Goal: Task Accomplishment & Management: Manage account settings

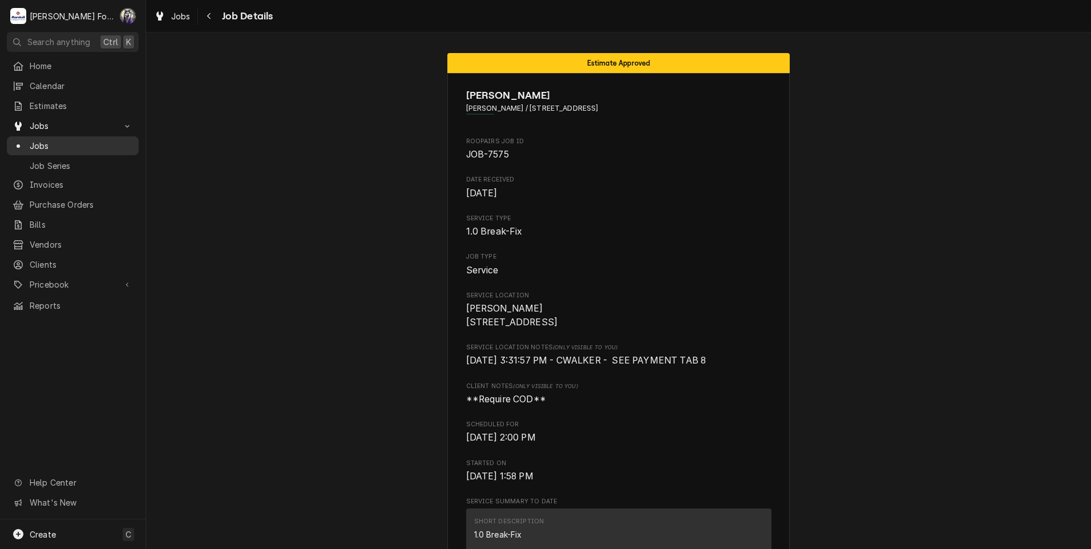
click at [36, 140] on span "Jobs" at bounding box center [81, 146] width 103 height 12
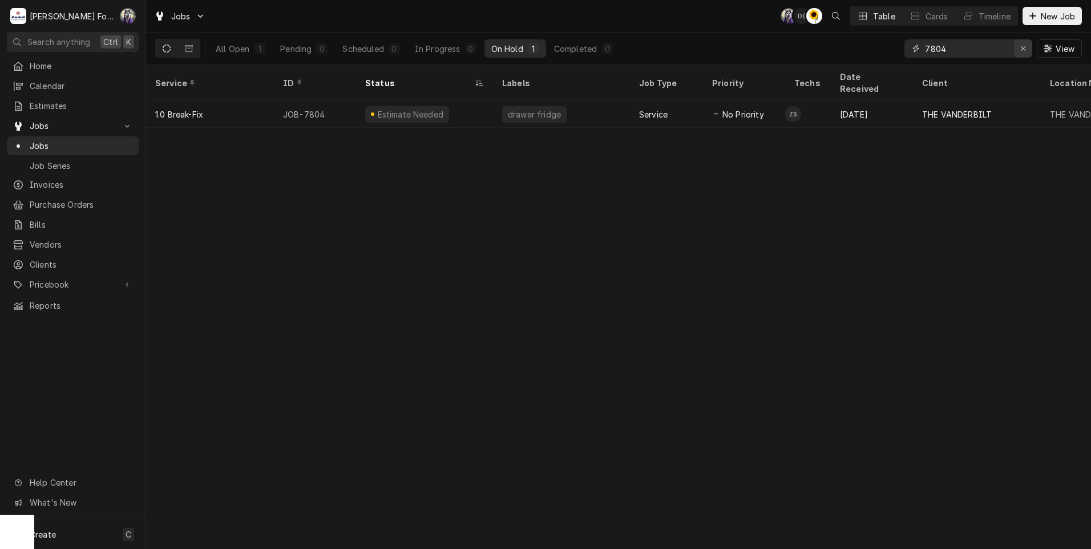
click at [1028, 46] on div "Erase input" at bounding box center [1022, 48] width 11 height 11
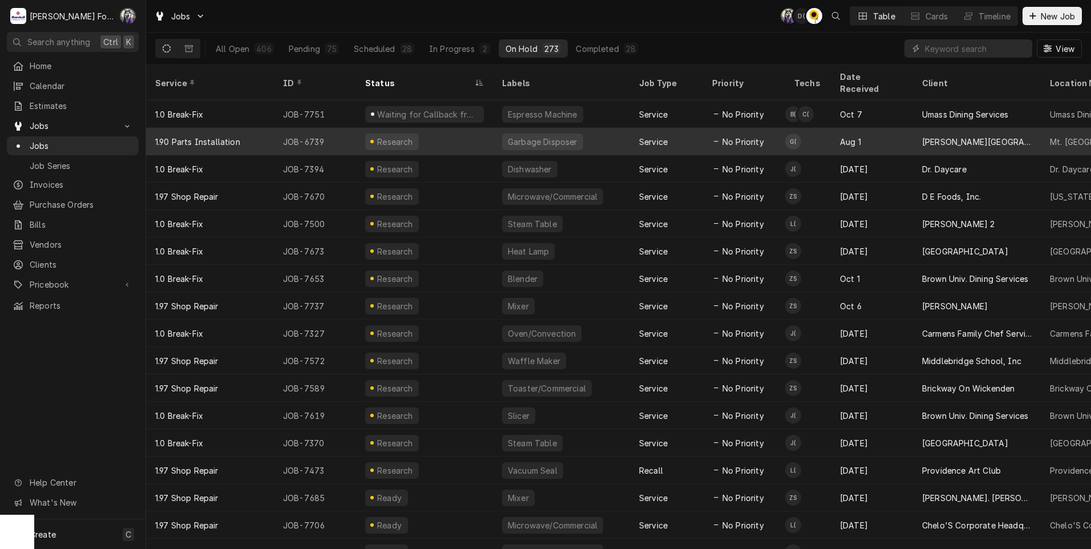
click at [685, 128] on div "Service" at bounding box center [666, 141] width 73 height 27
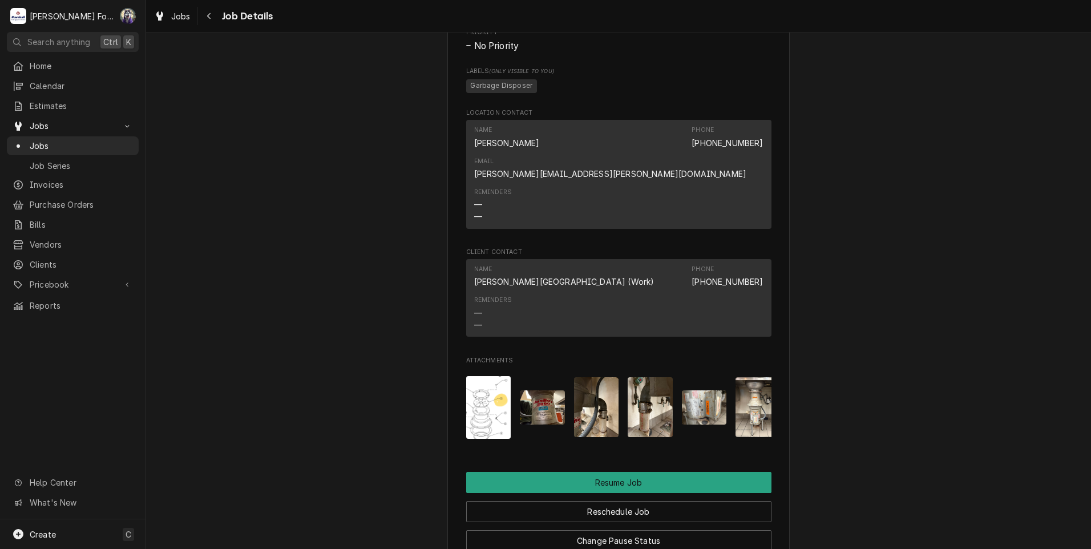
scroll to position [946, 0]
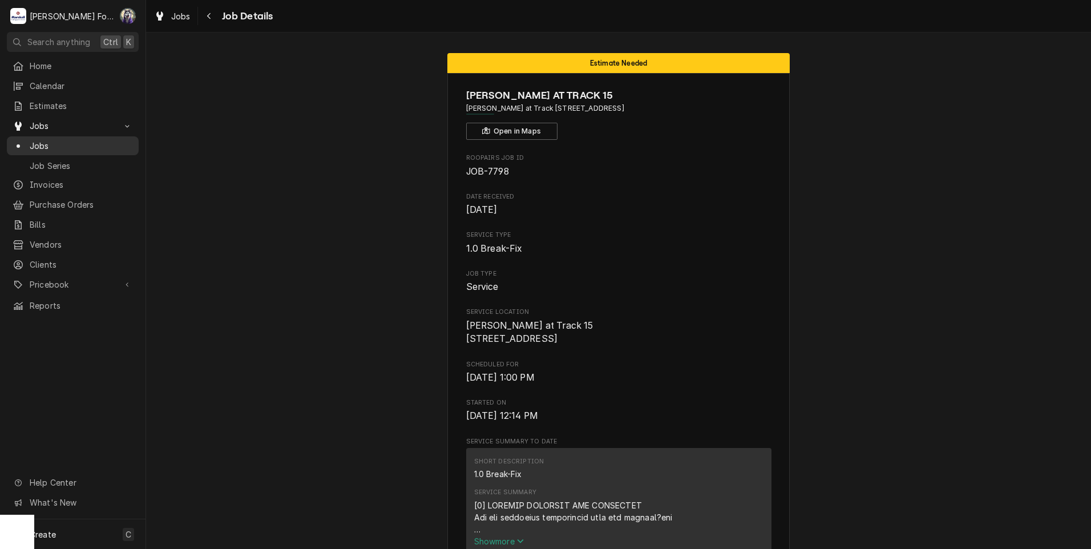
click at [35, 140] on span "Jobs" at bounding box center [81, 146] width 103 height 12
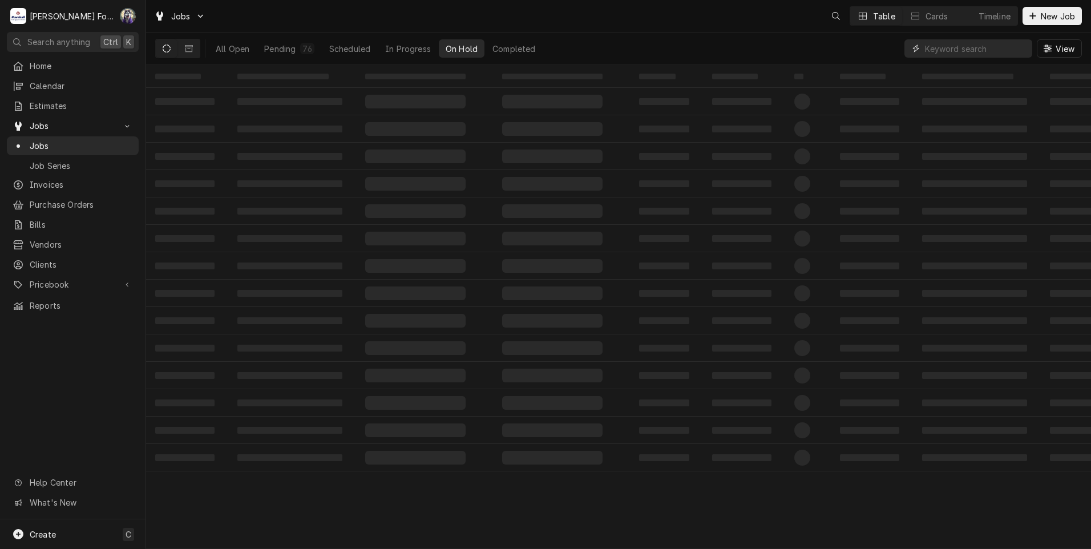
click at [944, 48] on input "Dynamic Content Wrapper" at bounding box center [976, 48] width 102 height 18
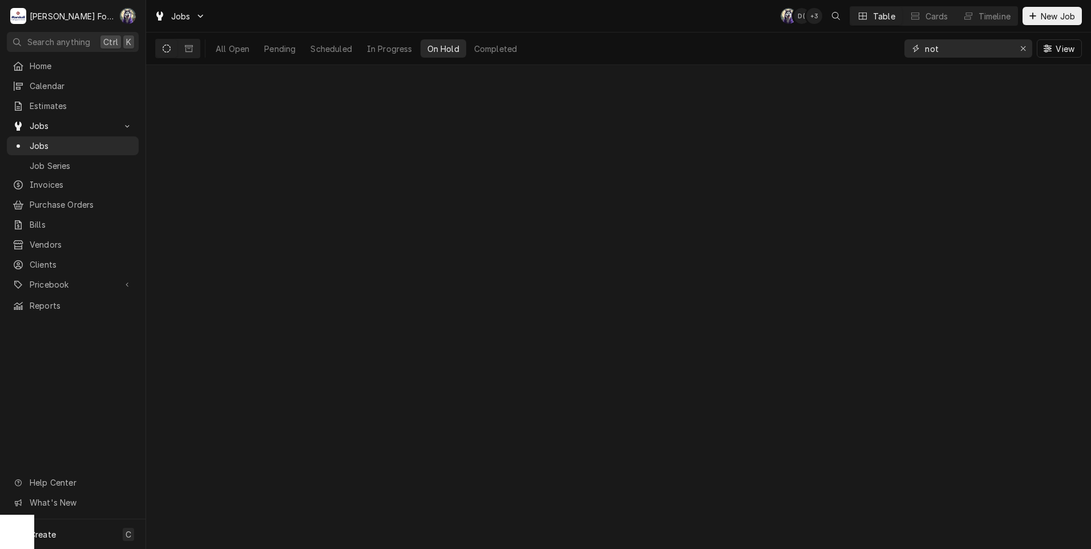
type input "not"
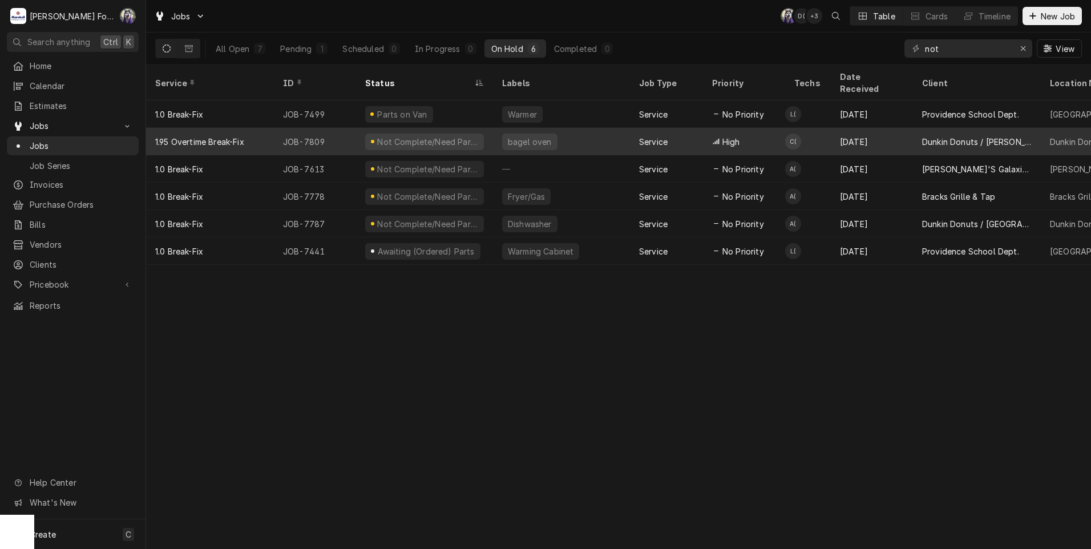
click at [501, 129] on div "bagel oven" at bounding box center [561, 141] width 137 height 27
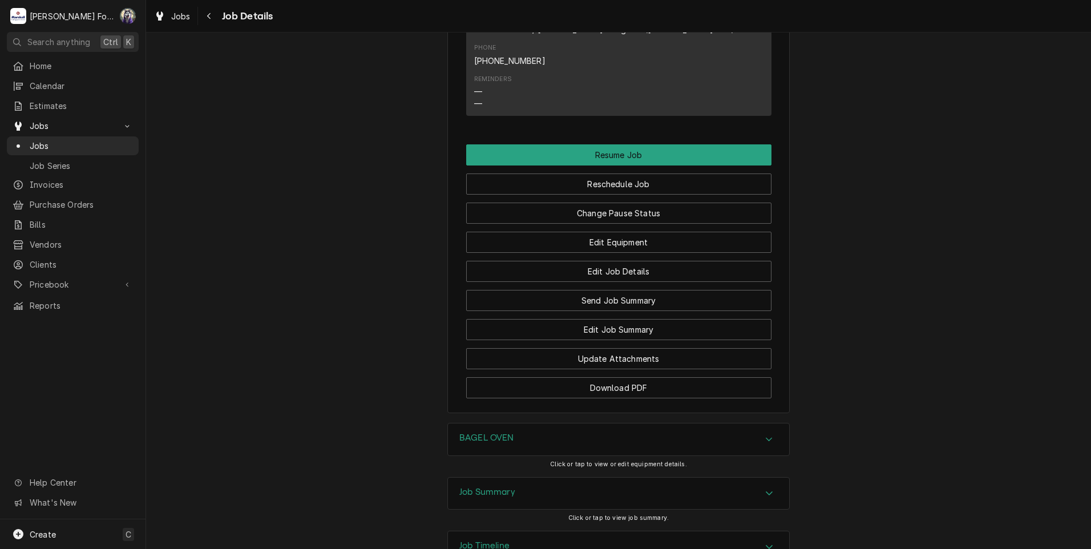
scroll to position [1289, 0]
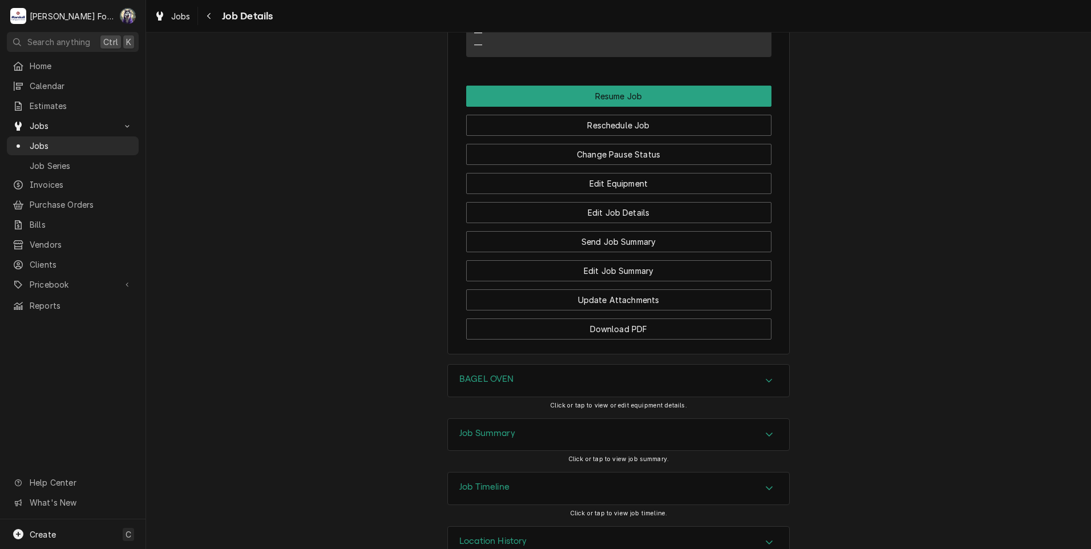
click at [504, 374] on h3 "BAGEL OVEN" at bounding box center [486, 379] width 55 height 11
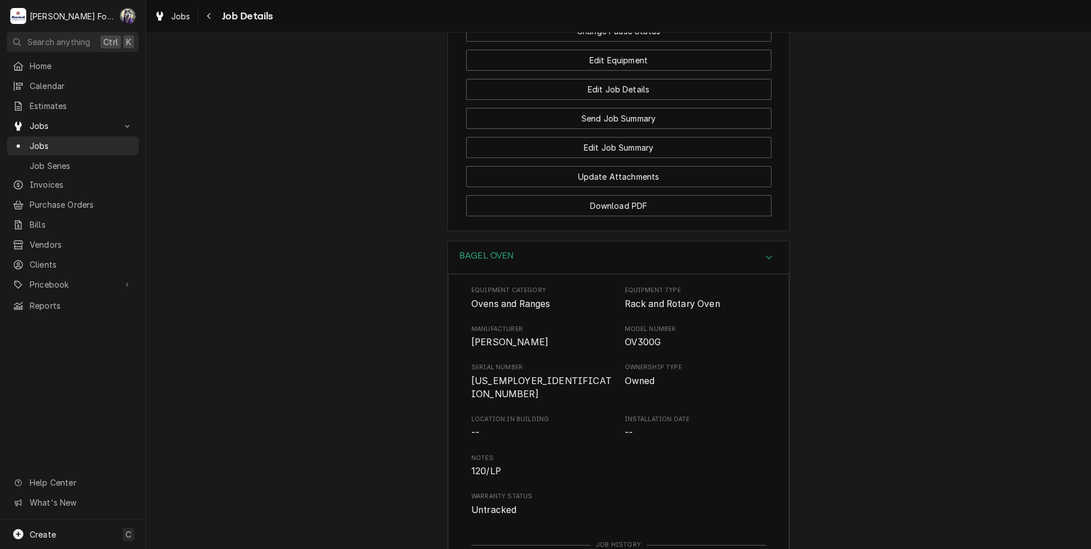
scroll to position [1669, 0]
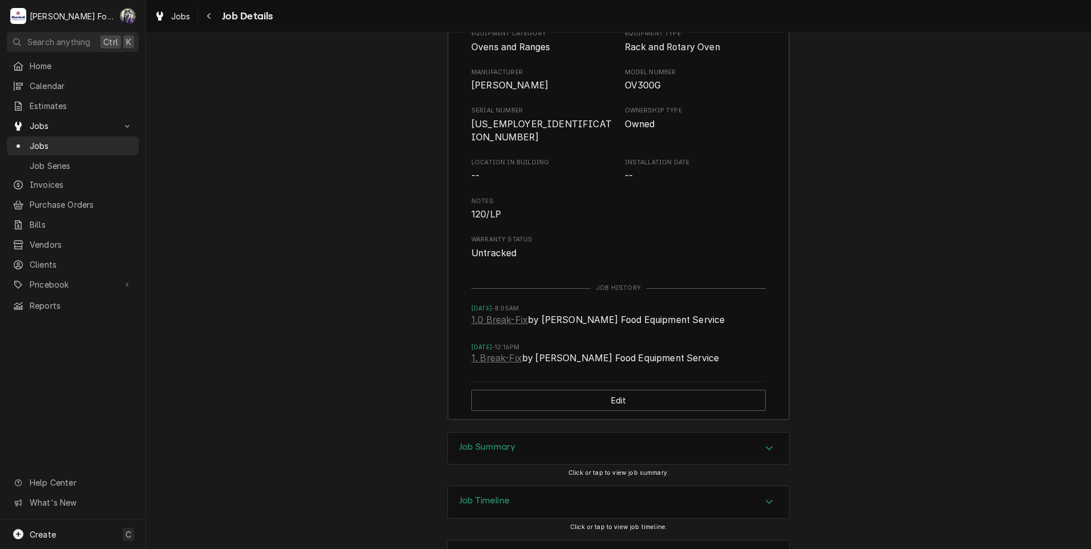
click at [505, 442] on h3 "Job Summary" at bounding box center [487, 447] width 56 height 11
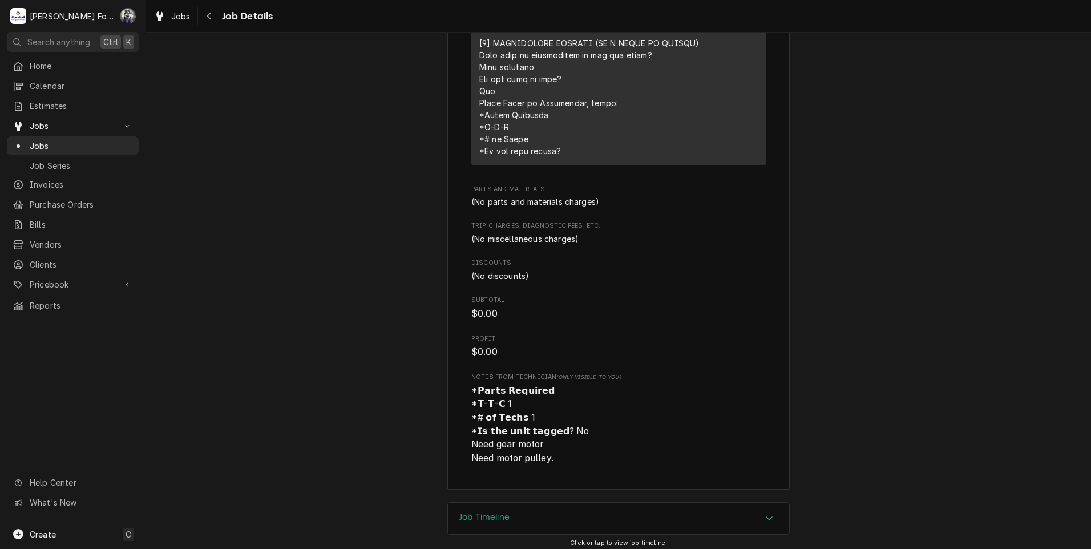
scroll to position [2571, 0]
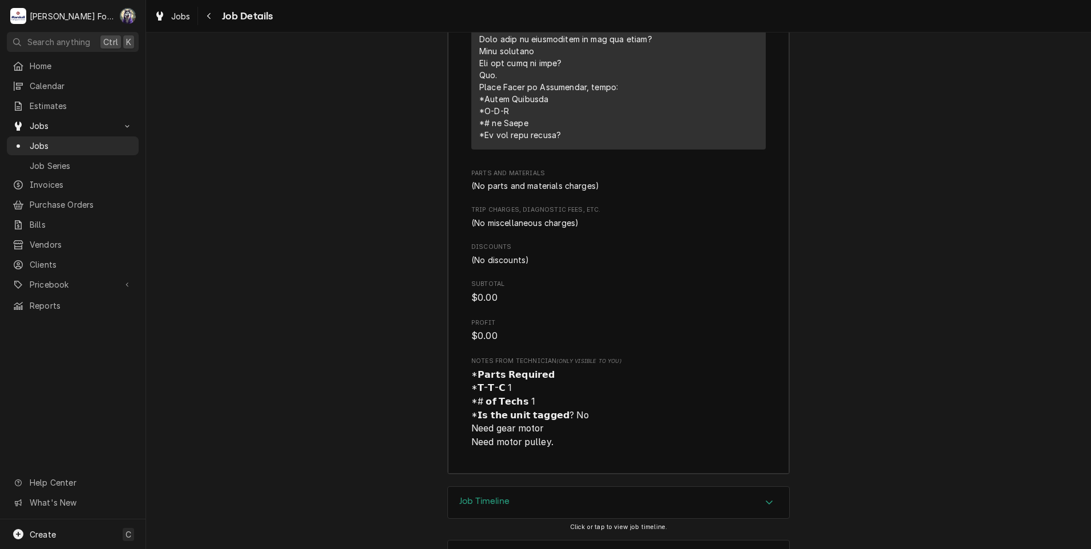
click at [505, 487] on div "Job Timeline" at bounding box center [618, 503] width 341 height 32
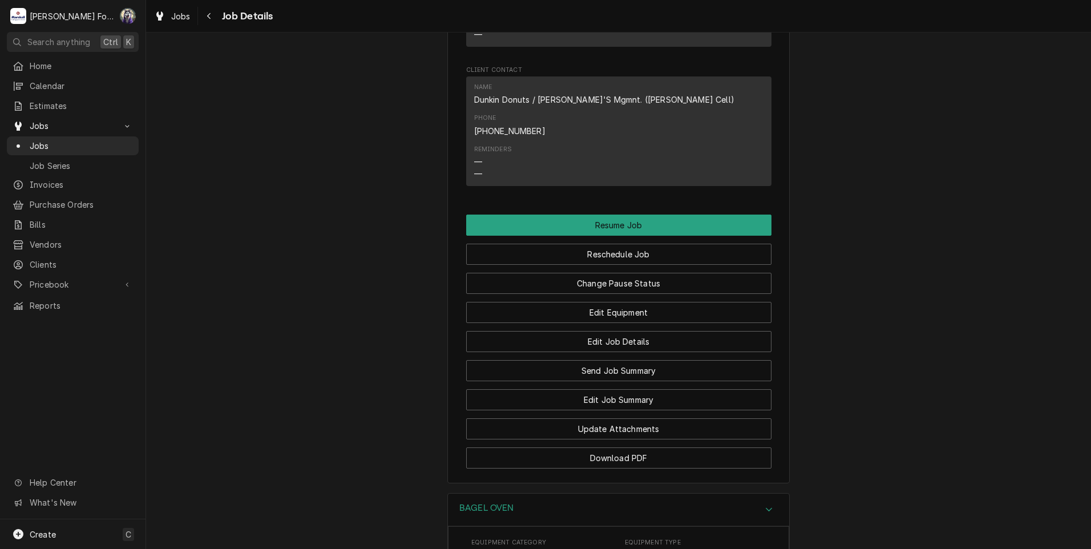
scroll to position [1293, 0]
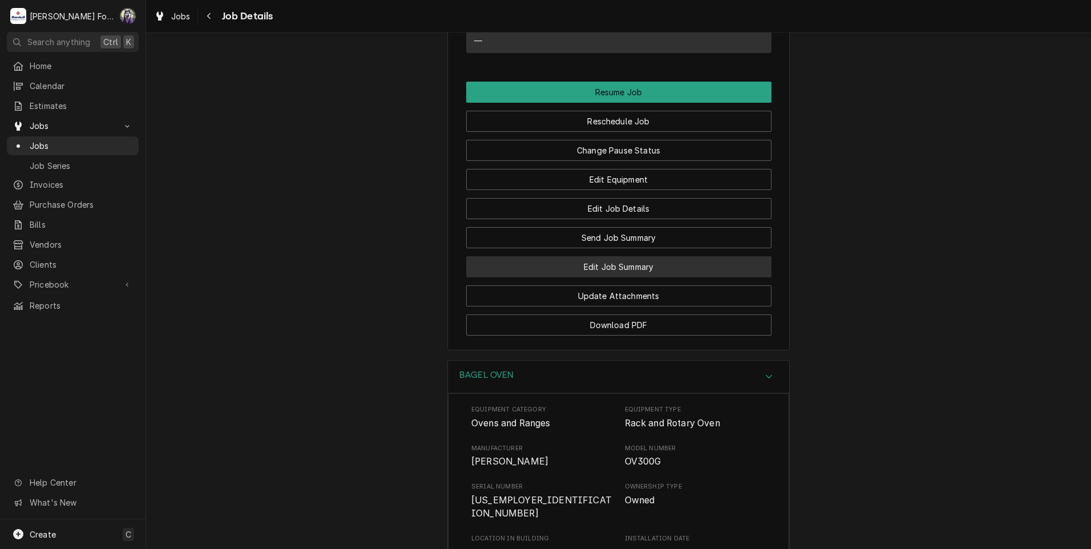
click at [614, 256] on button "Edit Job Summary" at bounding box center [618, 266] width 305 height 21
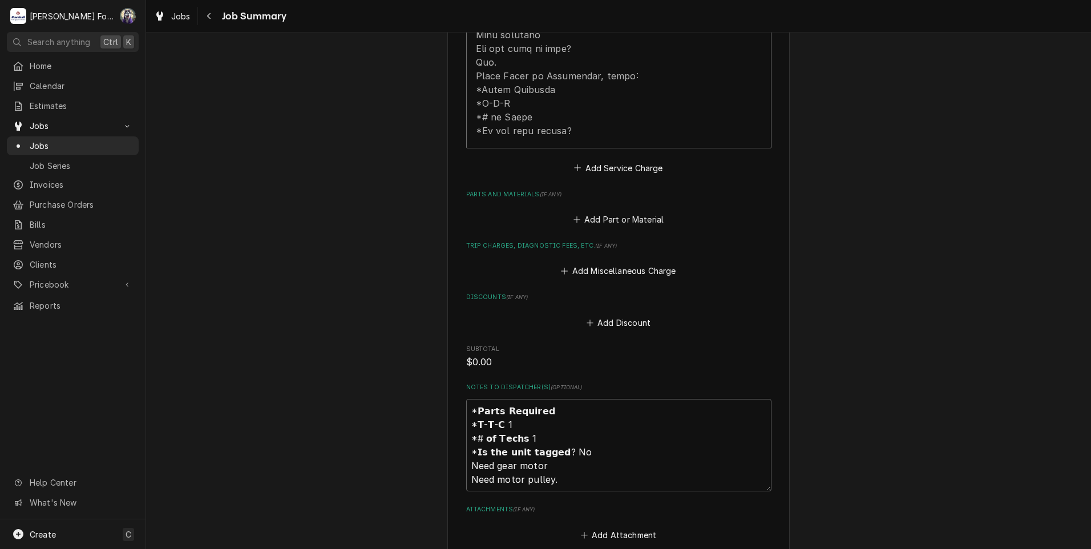
scroll to position [760, 0]
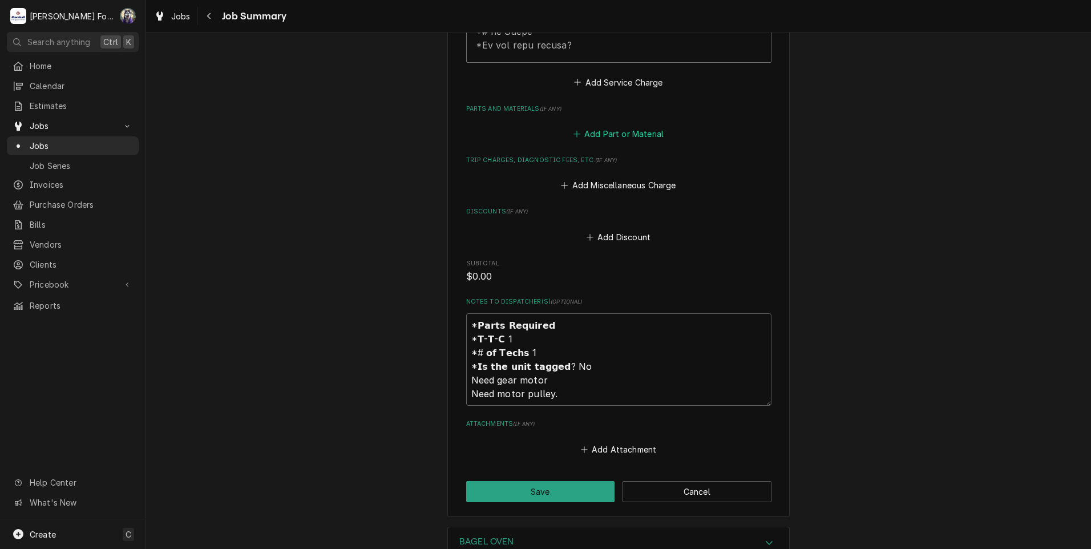
click at [616, 126] on button "Add Part or Material" at bounding box center [618, 134] width 94 height 16
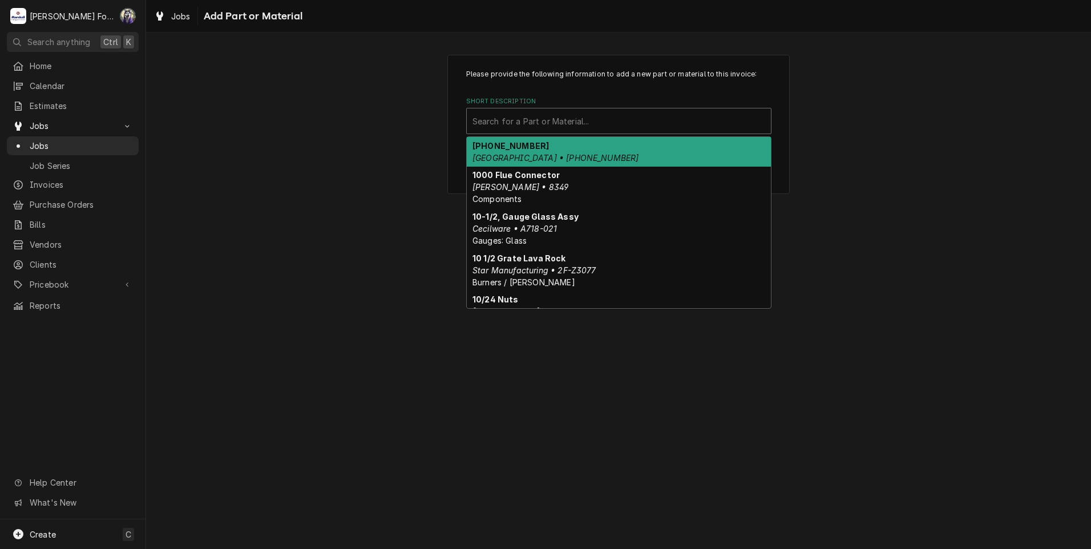
click at [626, 119] on div "Short Description" at bounding box center [618, 121] width 293 height 21
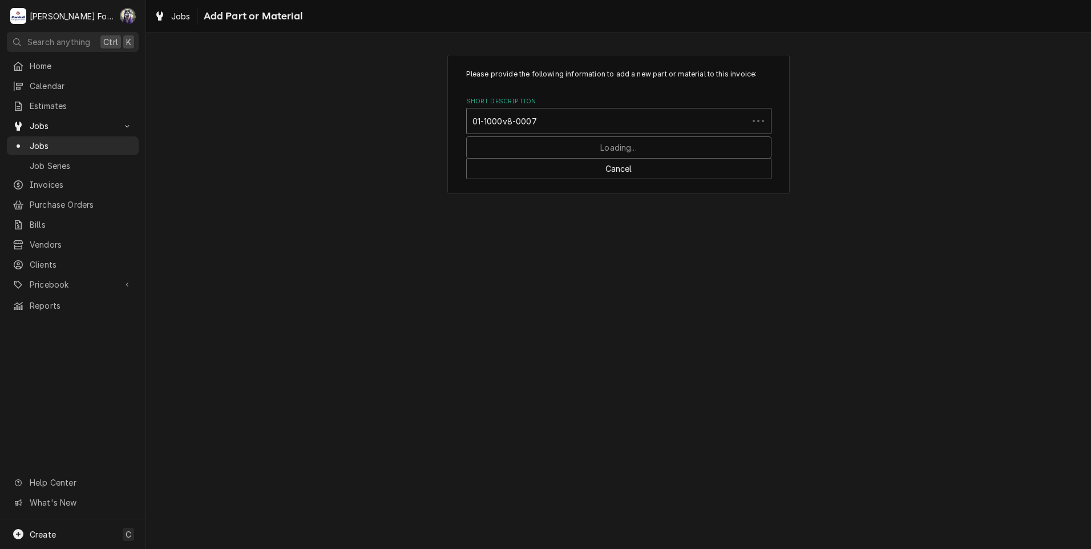
type input "01-1000v8-00078"
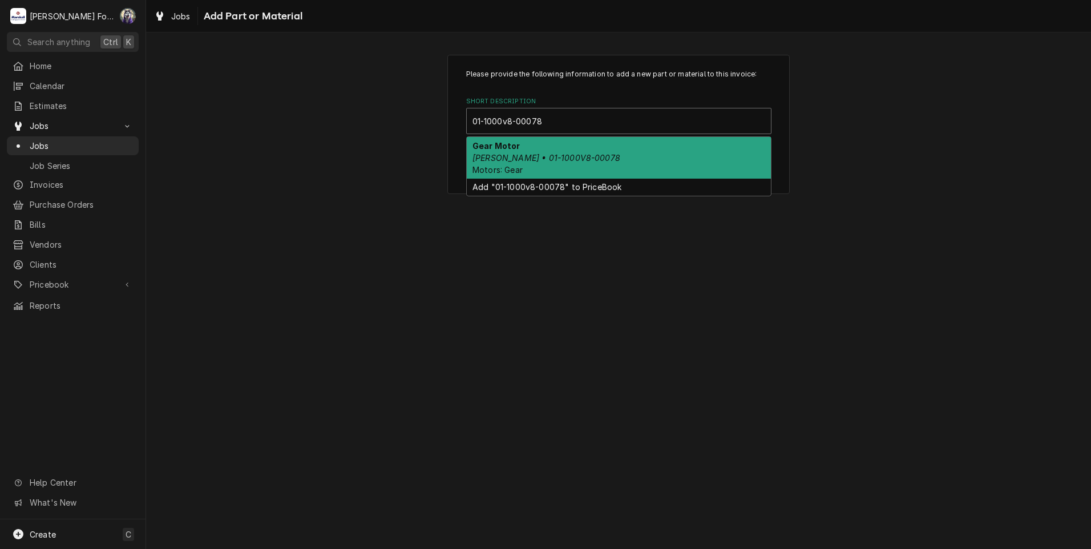
click at [555, 144] on div "Gear Motor Baxter • 01-1000V8-00078 Motors: Gear" at bounding box center [619, 158] width 304 height 42
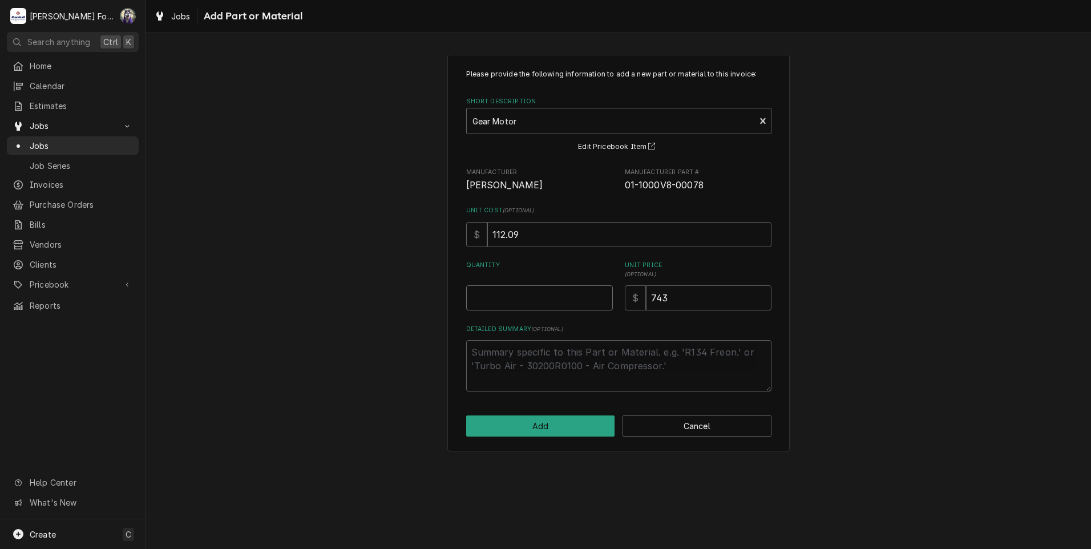
type textarea "x"
type input "0.5"
click at [601, 294] on input "0.5" at bounding box center [539, 297] width 147 height 25
type textarea "x"
type input "1"
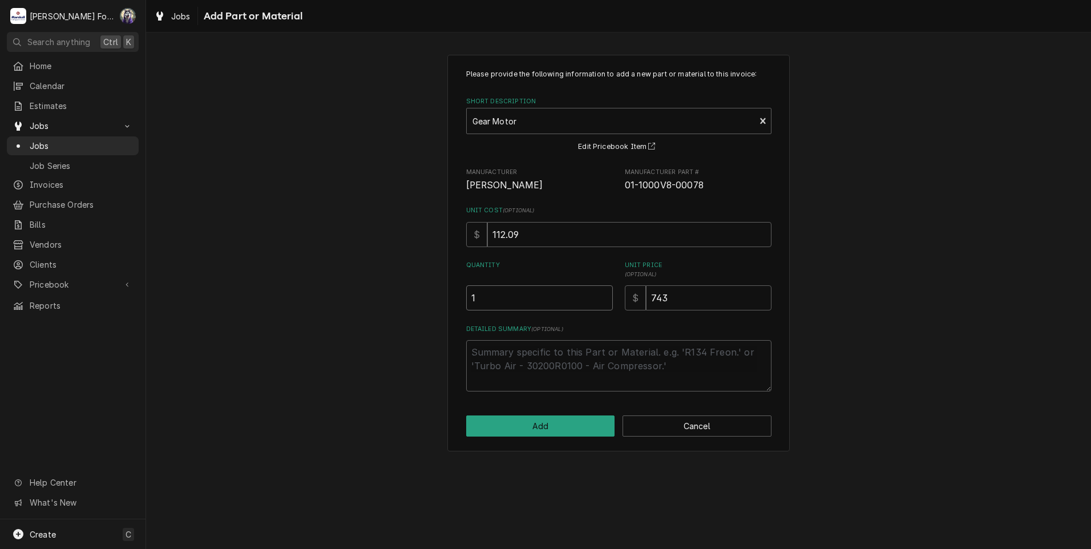
click at [601, 294] on input "1" at bounding box center [539, 297] width 147 height 25
click at [511, 425] on button "Add" at bounding box center [540, 425] width 149 height 21
type textarea "x"
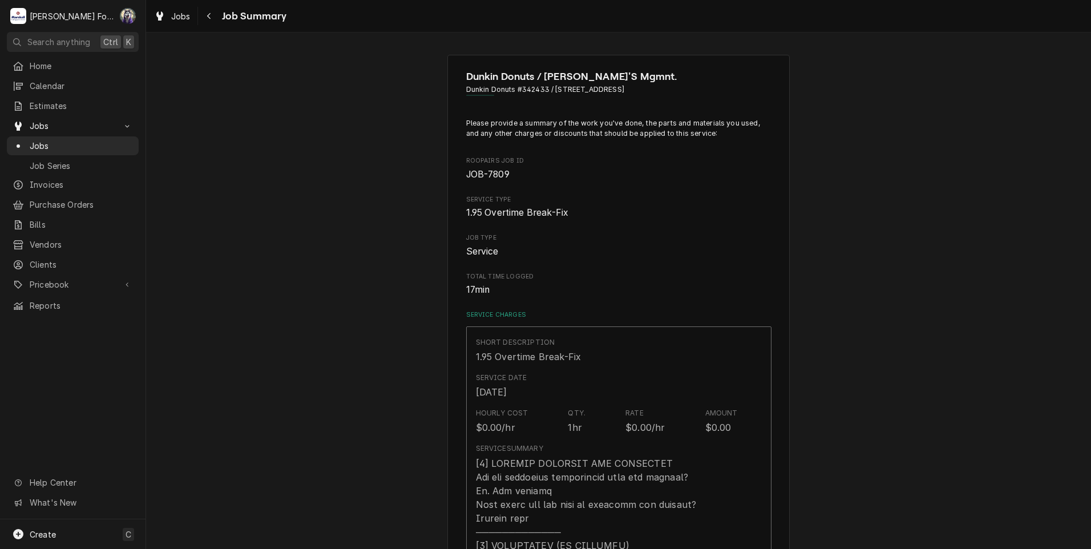
scroll to position [760, 0]
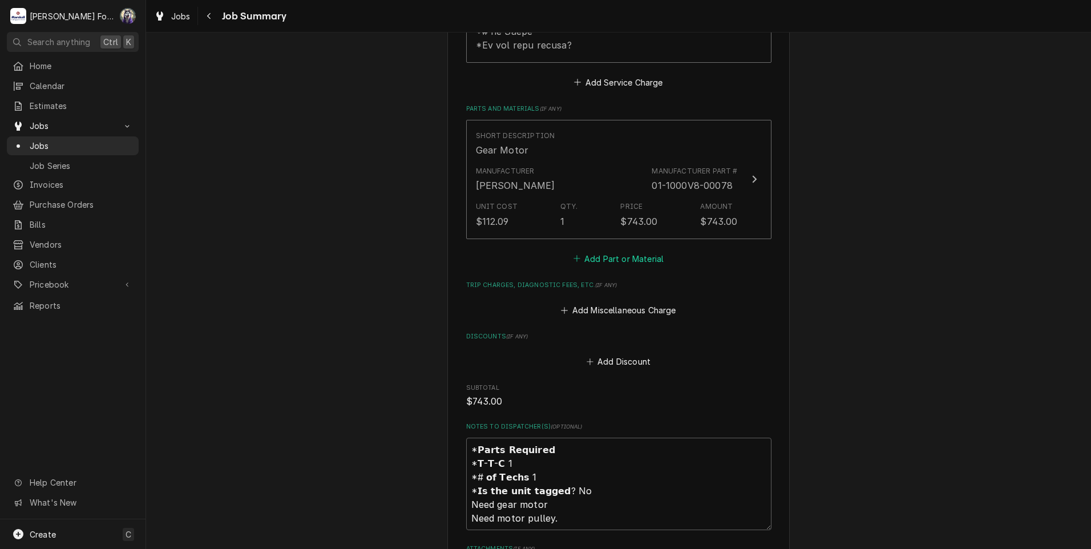
click at [614, 250] on button "Add Part or Material" at bounding box center [618, 258] width 94 height 16
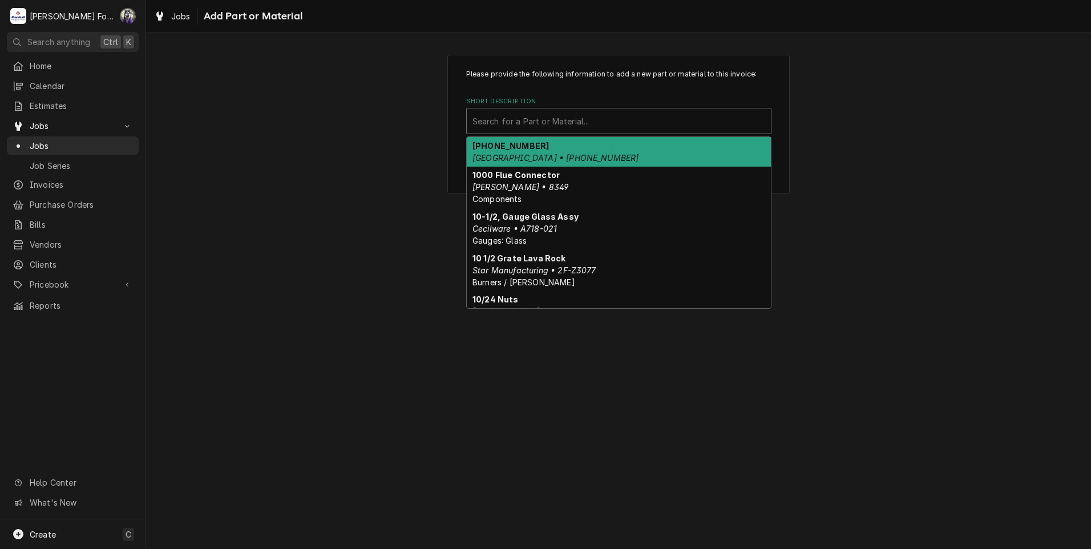
click at [618, 123] on div "Short Description" at bounding box center [618, 121] width 293 height 21
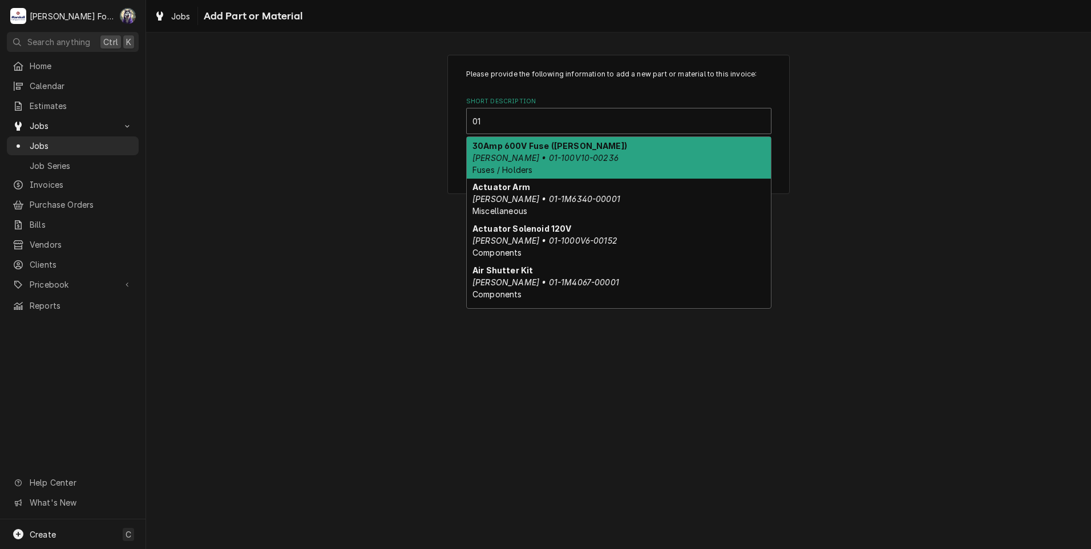
type input "0"
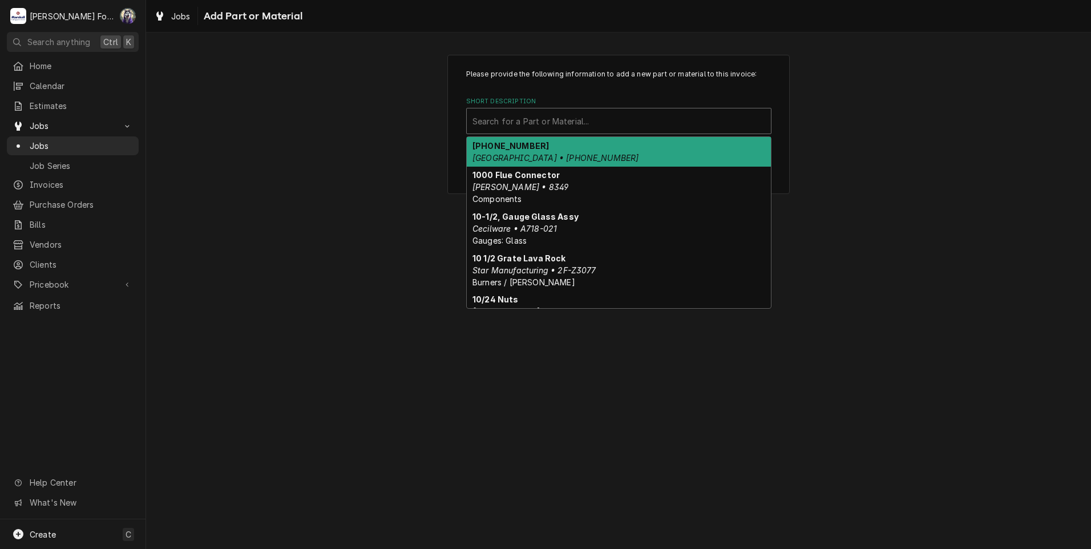
click at [370, 196] on div "Please provide the following information to add a new part or material to this …" at bounding box center [618, 123] width 945 height 159
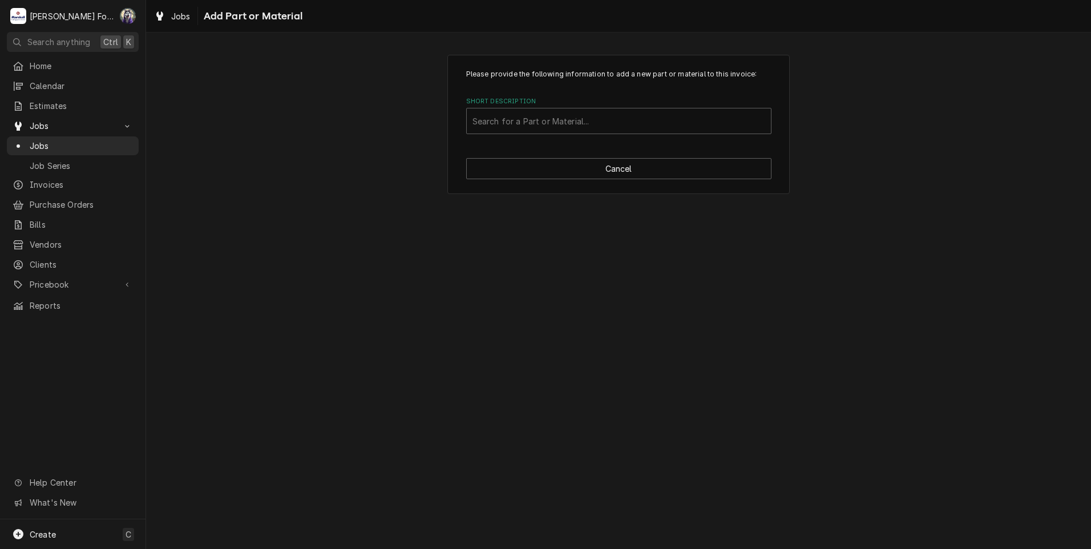
drag, startPoint x: 540, startPoint y: 155, endPoint x: 540, endPoint y: 167, distance: 11.4
click at [540, 156] on div "Please provide the following information to add a new part or material to this …" at bounding box center [618, 124] width 342 height 139
click at [540, 168] on button "Cancel" at bounding box center [618, 168] width 305 height 21
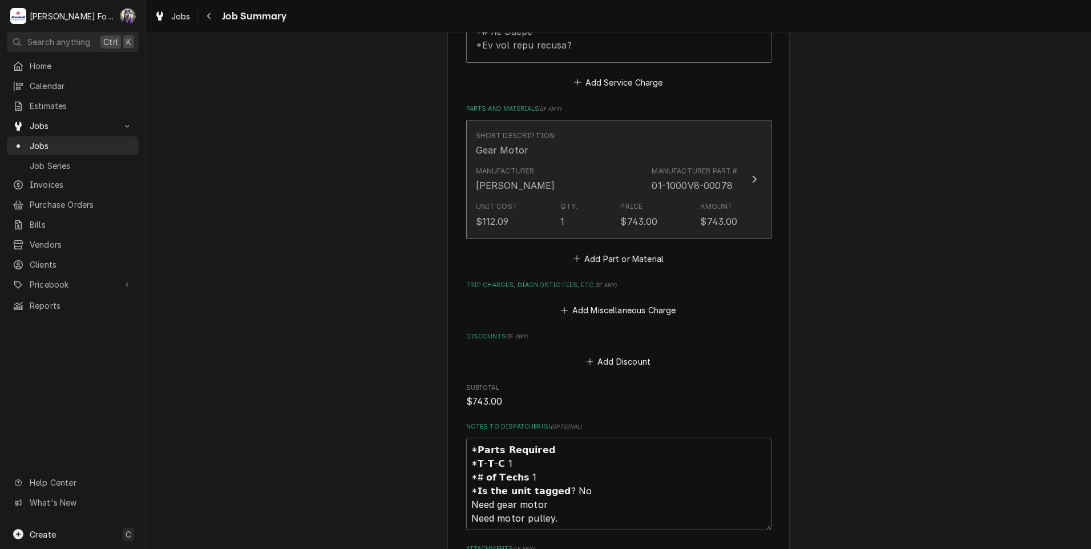
click at [651, 201] on div "Price $743.00" at bounding box center [638, 214] width 37 height 26
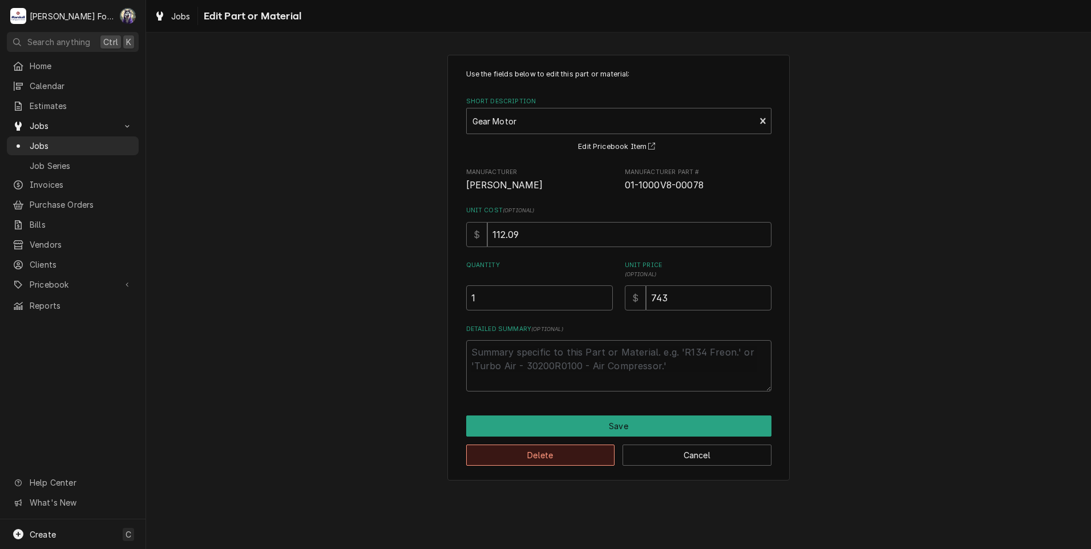
click at [560, 456] on button "Delete" at bounding box center [540, 454] width 149 height 21
type textarea "x"
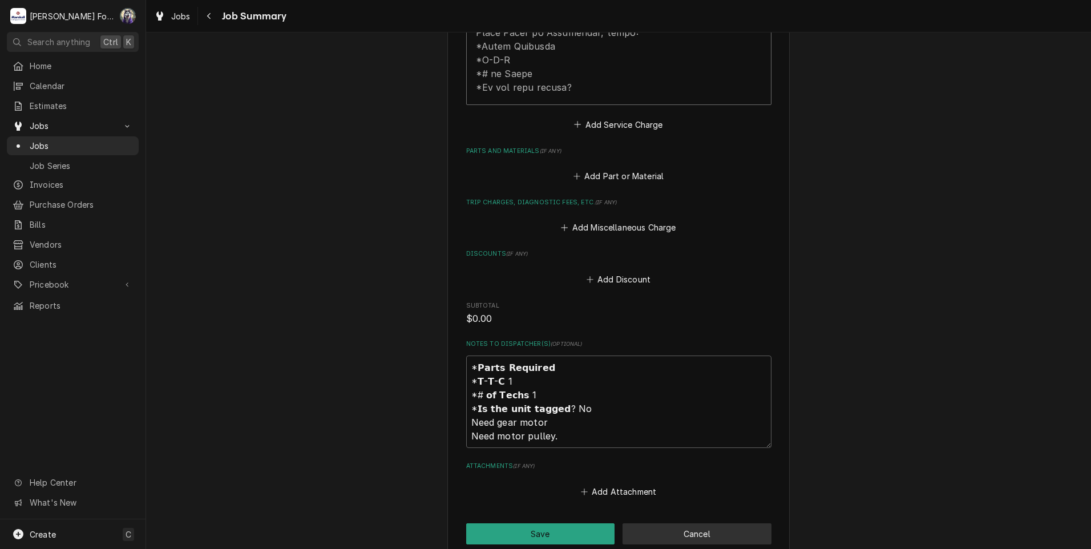
scroll to position [832, 0]
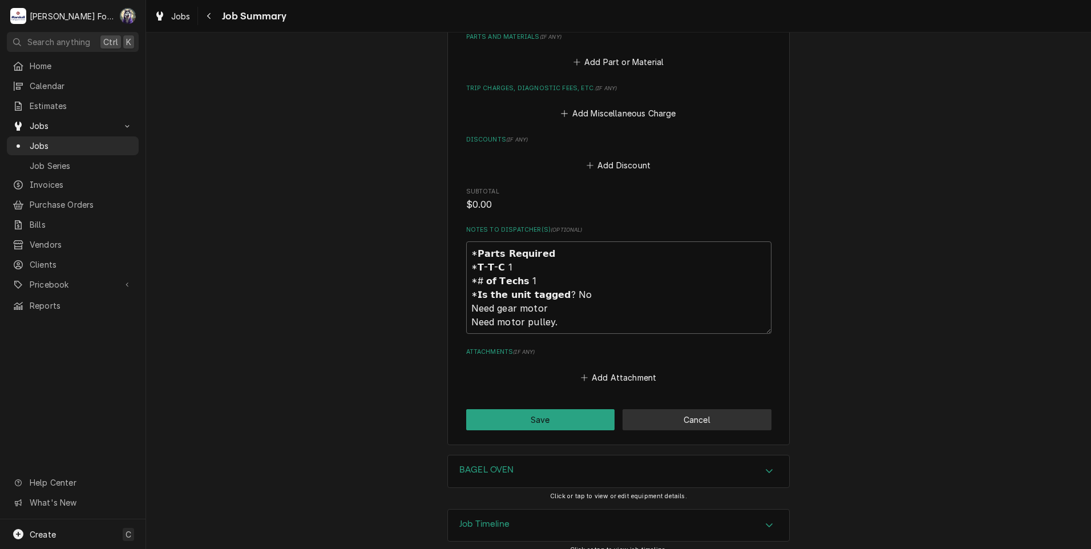
click at [655, 409] on button "Cancel" at bounding box center [696, 419] width 149 height 21
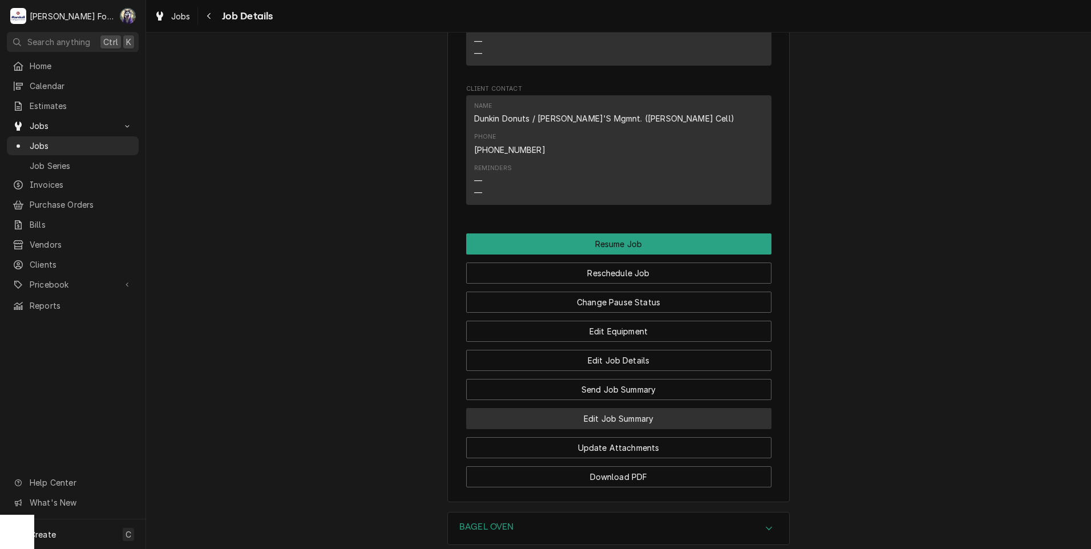
scroll to position [1289, 0]
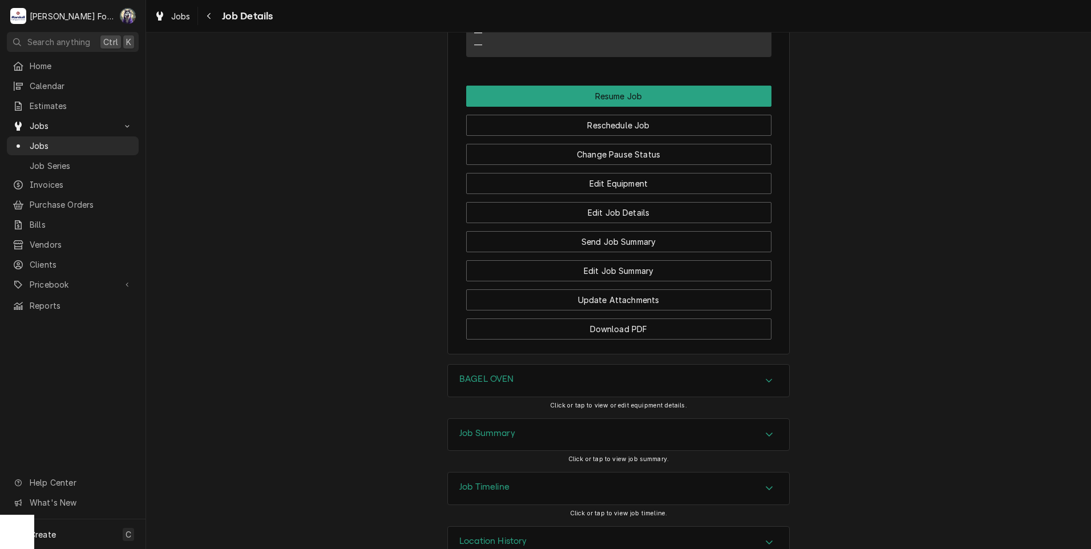
click at [538, 472] on div "Job Timeline" at bounding box center [618, 488] width 341 height 32
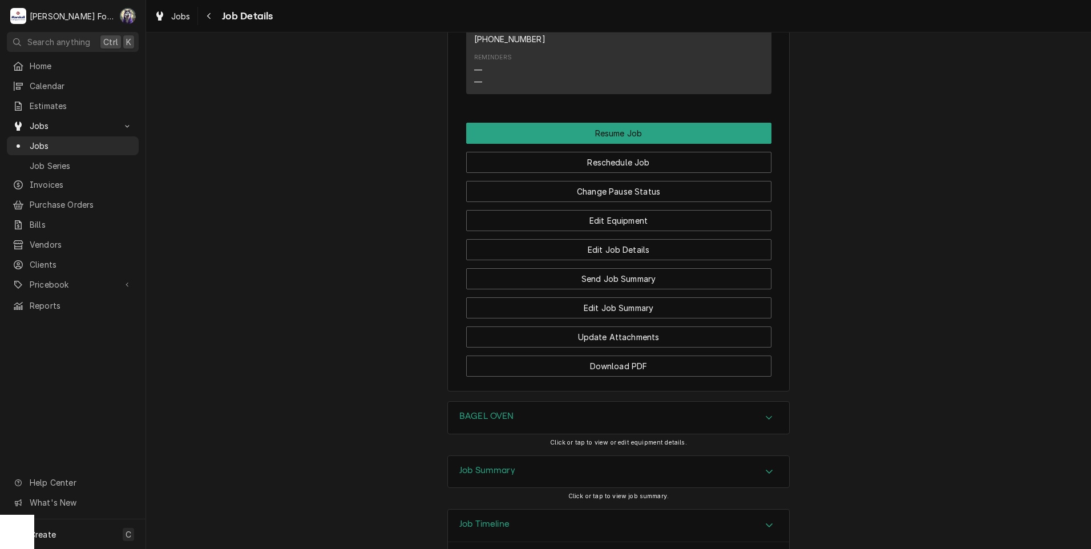
scroll to position [1246, 0]
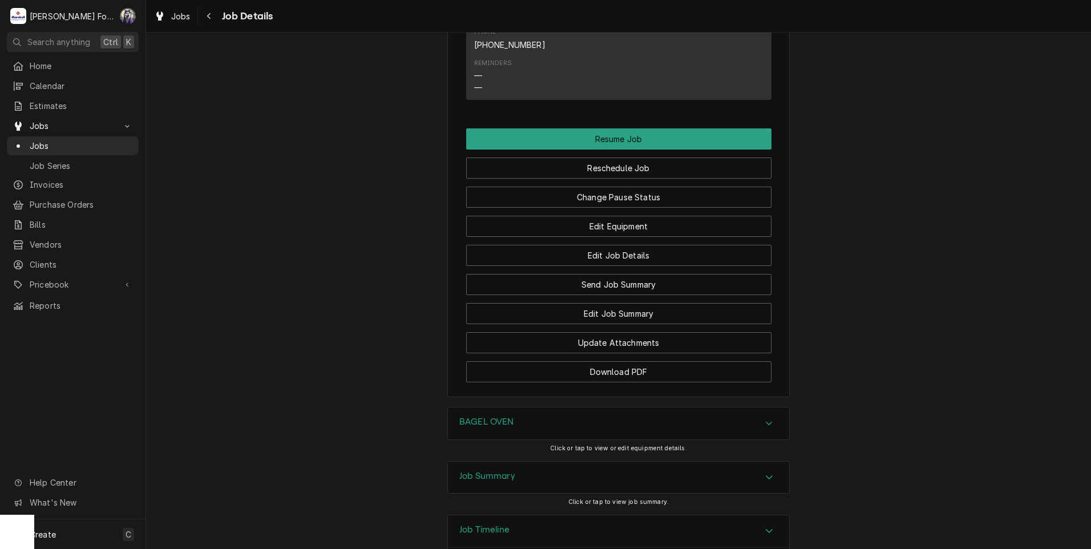
click at [531, 462] on div "Job Summary" at bounding box center [618, 478] width 341 height 32
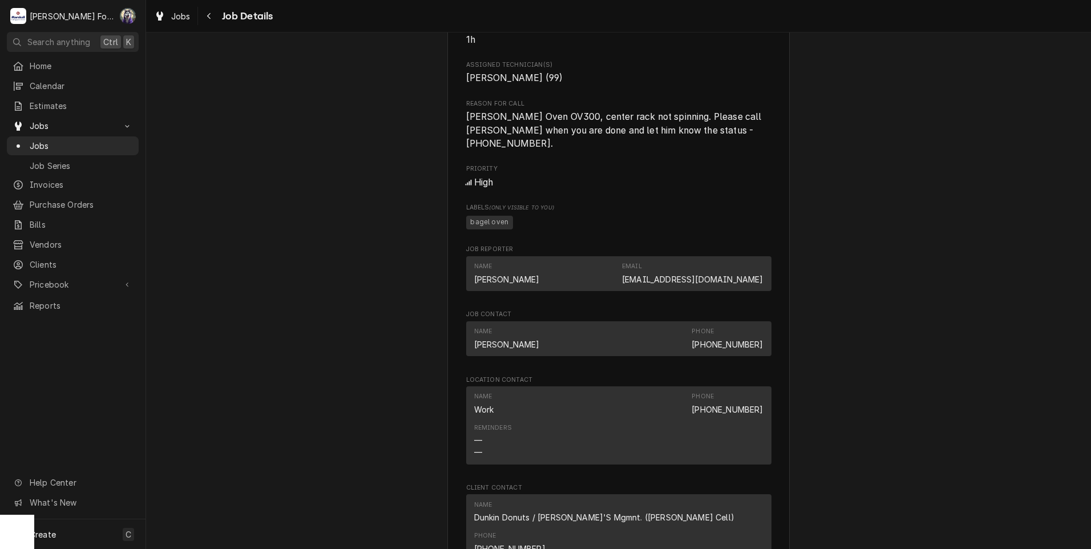
scroll to position [675, 0]
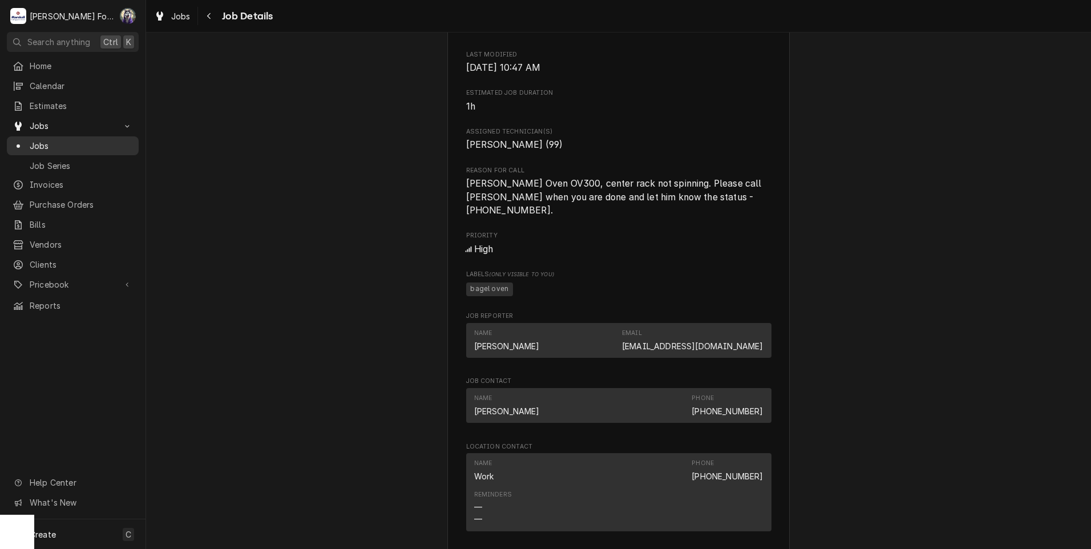
click at [37, 140] on span "Jobs" at bounding box center [81, 146] width 103 height 12
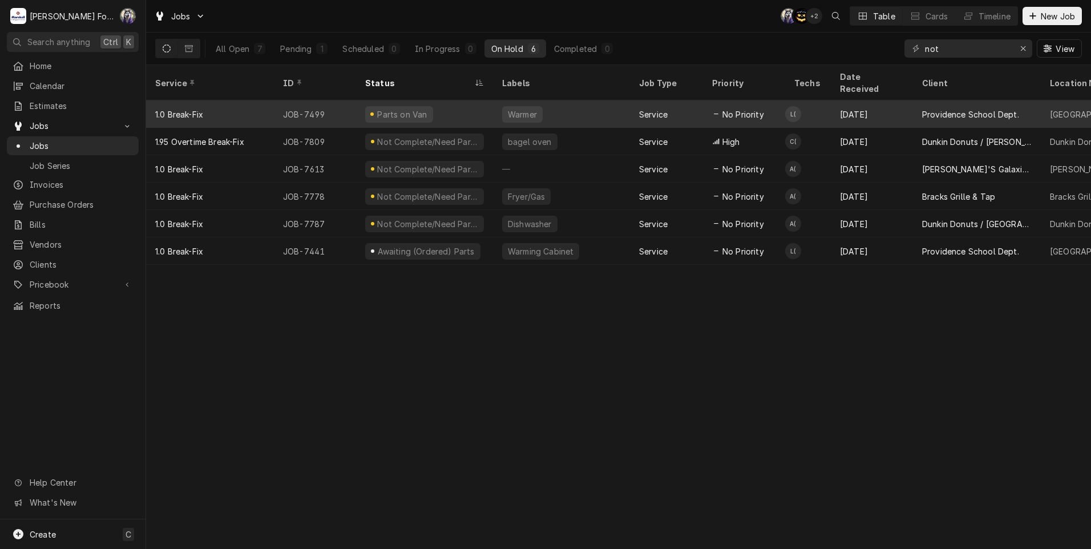
click at [759, 108] on span "No Priority" at bounding box center [743, 114] width 42 height 12
